Goal: Information Seeking & Learning: Learn about a topic

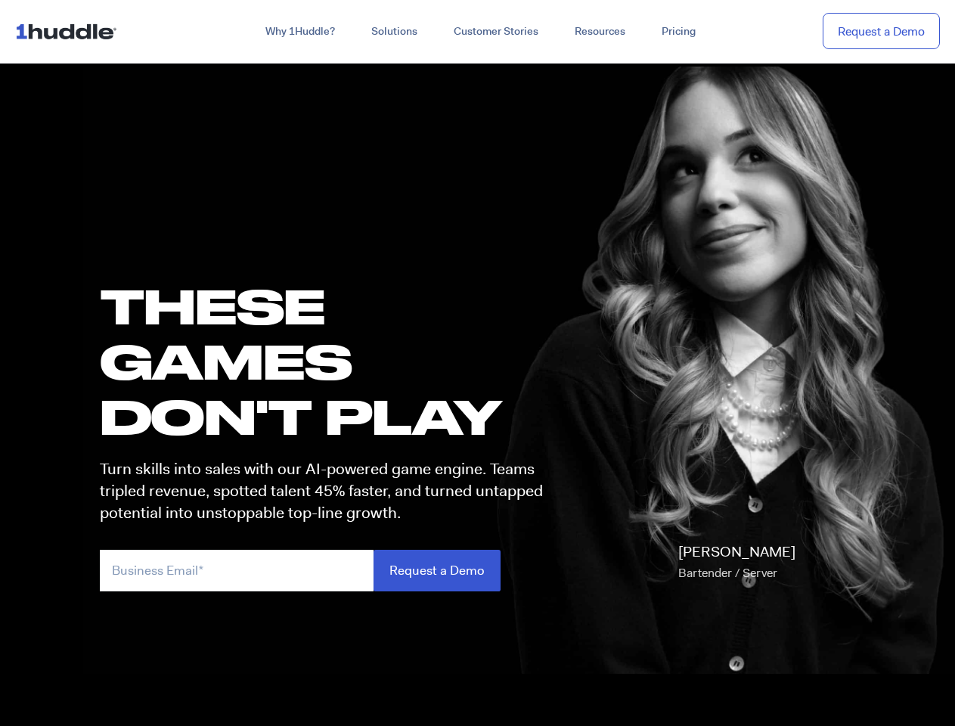
click at [477, 363] on h1 "these GAMES DON'T PLAY" at bounding box center [328, 361] width 457 height 166
click at [299, 32] on link "Why 1Huddle?" at bounding box center [300, 31] width 106 height 27
click at [393, 32] on link "Solutions" at bounding box center [394, 31] width 82 height 27
click at [599, 32] on link "Resources" at bounding box center [600, 31] width 87 height 27
click at [328, 570] on input "email" at bounding box center [237, 571] width 274 height 42
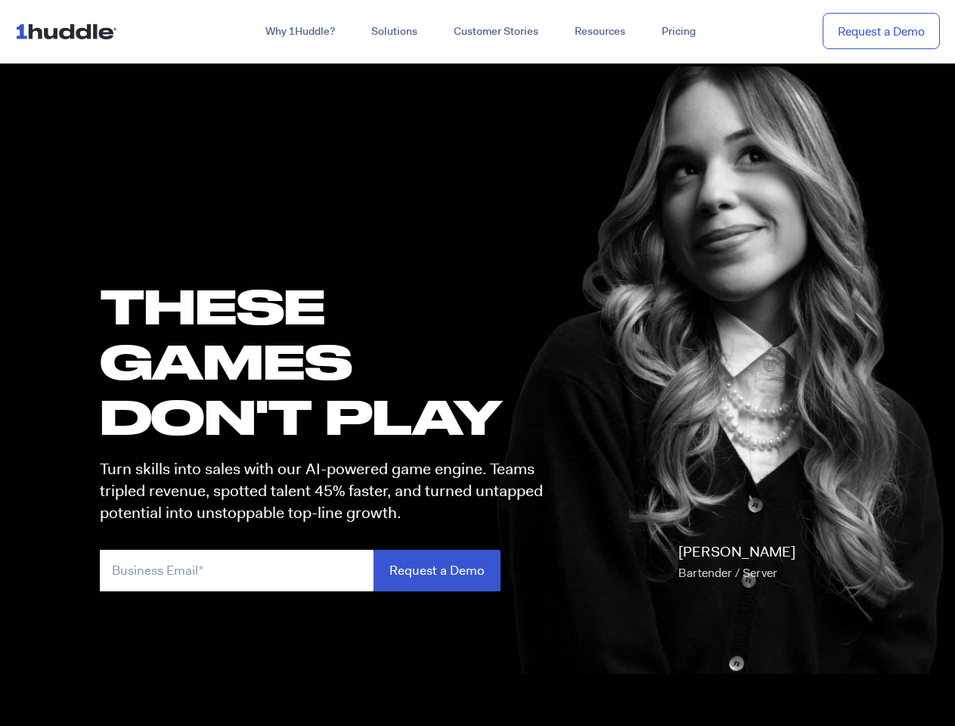
click at [436, 570] on input "Request a Demo" at bounding box center [437, 571] width 127 height 42
